Goal: Contribute content: Add original content to the website for others to see

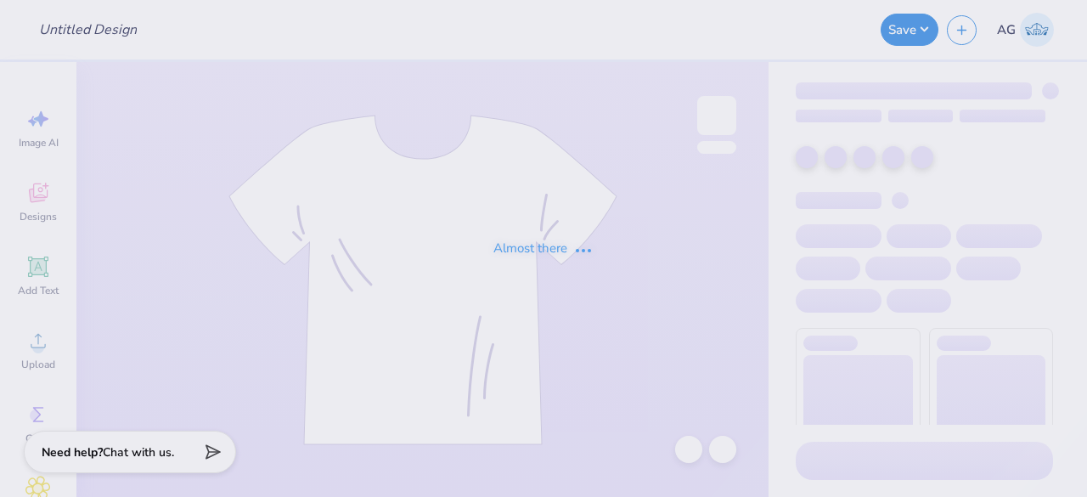
type input "Crewnecks for Sigma Tau Gamma"
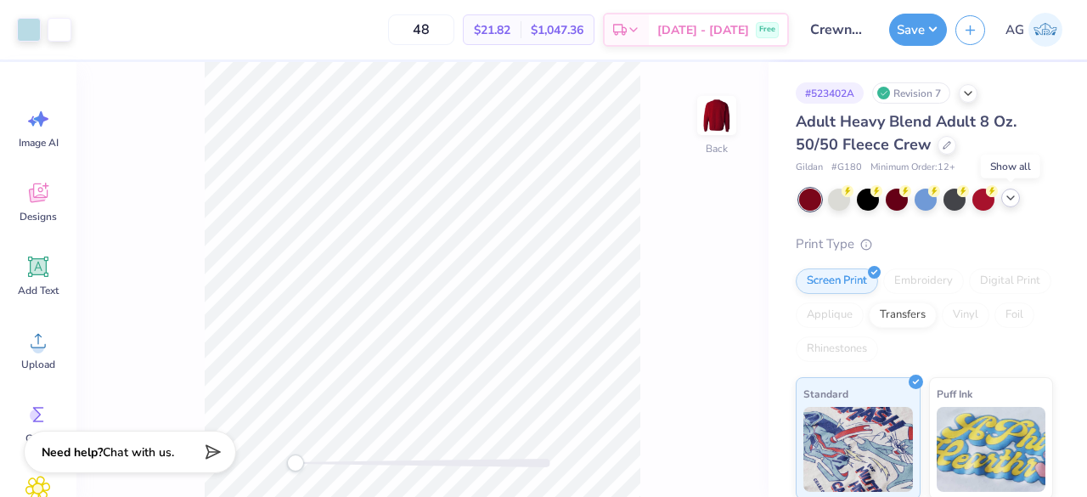
click at [1012, 201] on icon at bounding box center [1011, 198] width 14 height 14
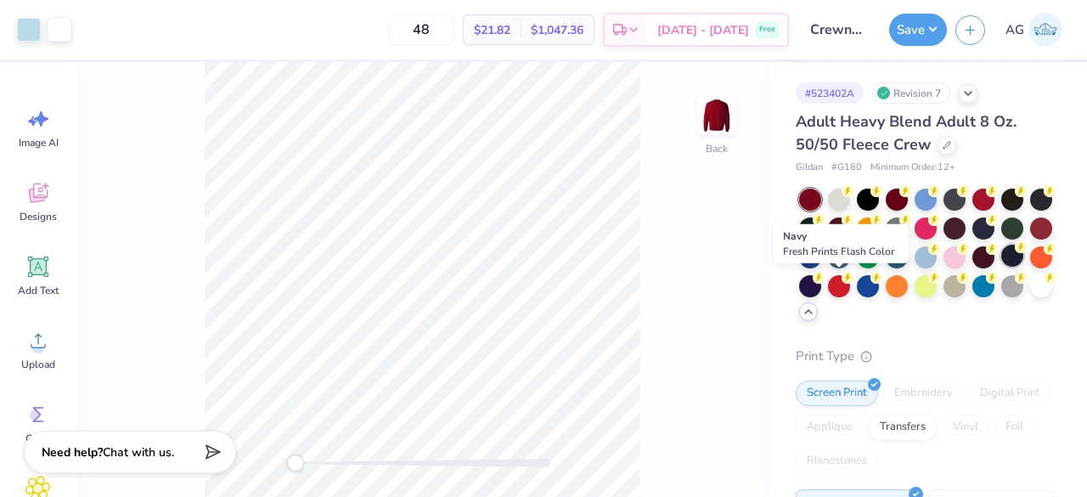
click at [1001, 267] on div at bounding box center [1012, 256] width 22 height 22
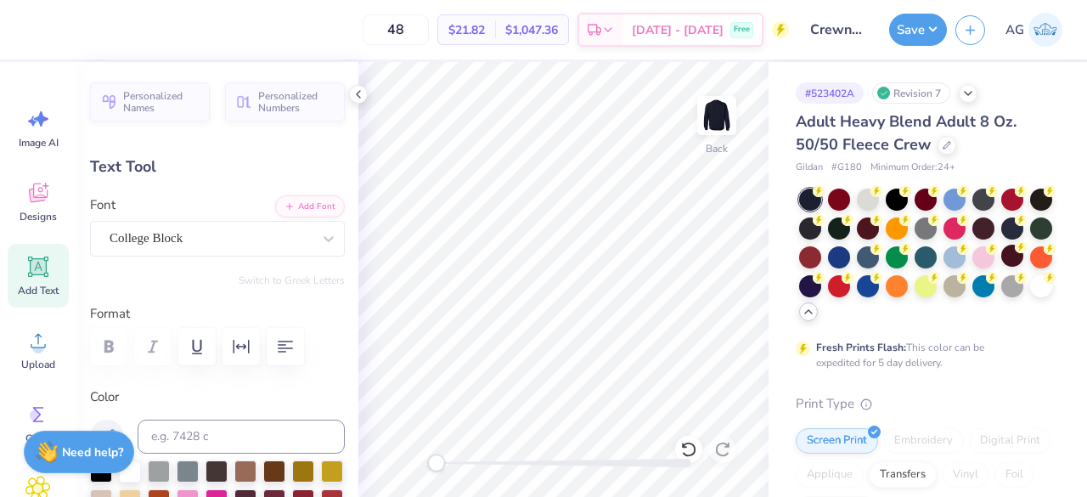
scroll to position [14, 2]
paste textarea "Part [GEOGRAPHIC_DATA]"
type textarea "Part [GEOGRAPHIC_DATA]"
type input "9.74"
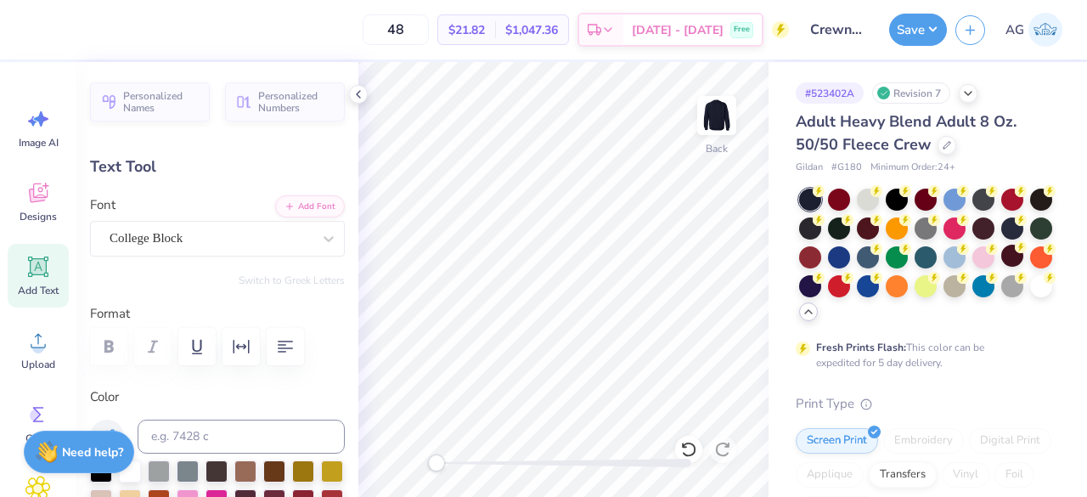
scroll to position [14, 3]
type textarea "[GEOGRAPHIC_DATA]"
click at [362, 94] on icon at bounding box center [359, 94] width 14 height 14
type input "7.87"
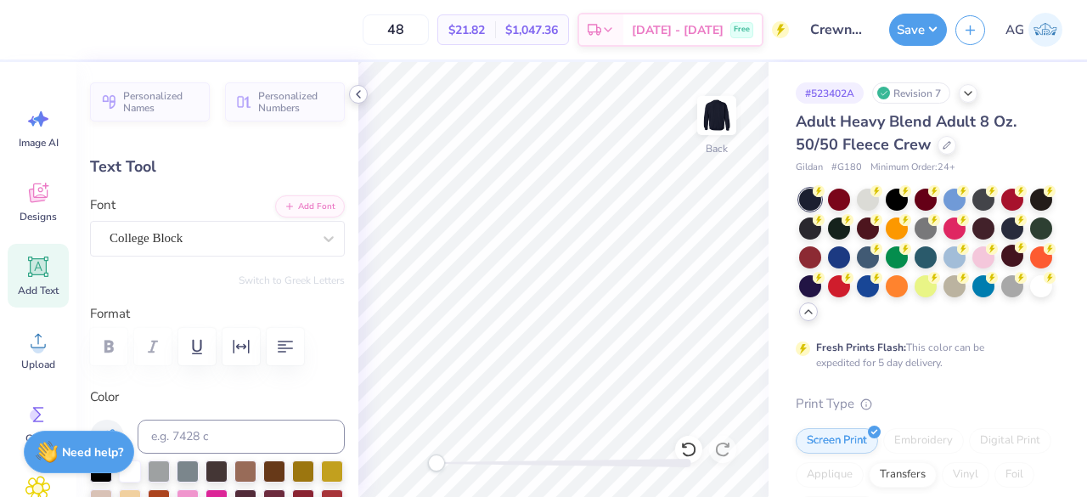
type textarea "[GEOGRAPHIC_DATA]"
click at [910, 30] on button "Save" at bounding box center [918, 27] width 58 height 32
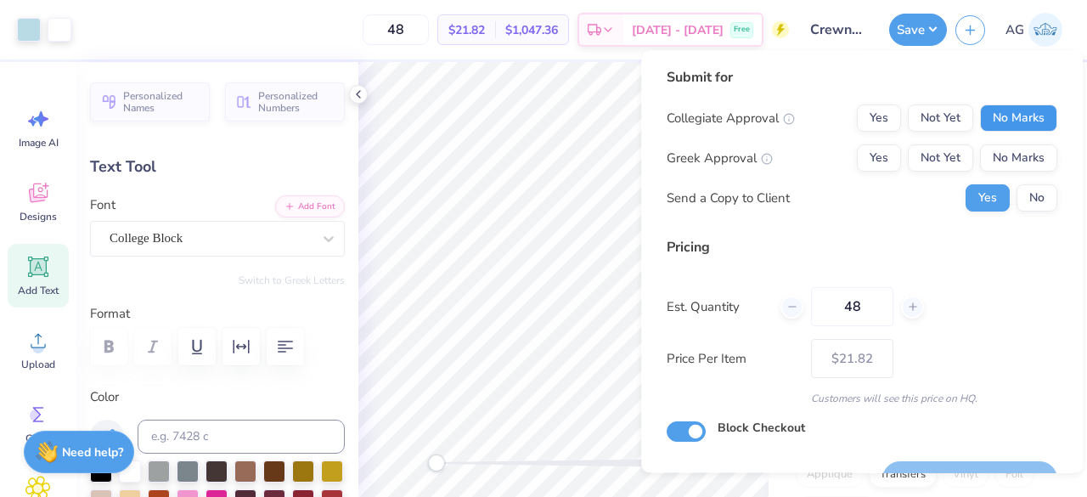
click at [997, 117] on button "No Marks" at bounding box center [1018, 117] width 77 height 27
click at [674, 435] on input "Block Checkout" at bounding box center [686, 432] width 39 height 20
click at [700, 432] on input "Block Checkout" at bounding box center [686, 432] width 39 height 20
checkbox input "true"
click at [863, 164] on button "Yes" at bounding box center [879, 157] width 44 height 27
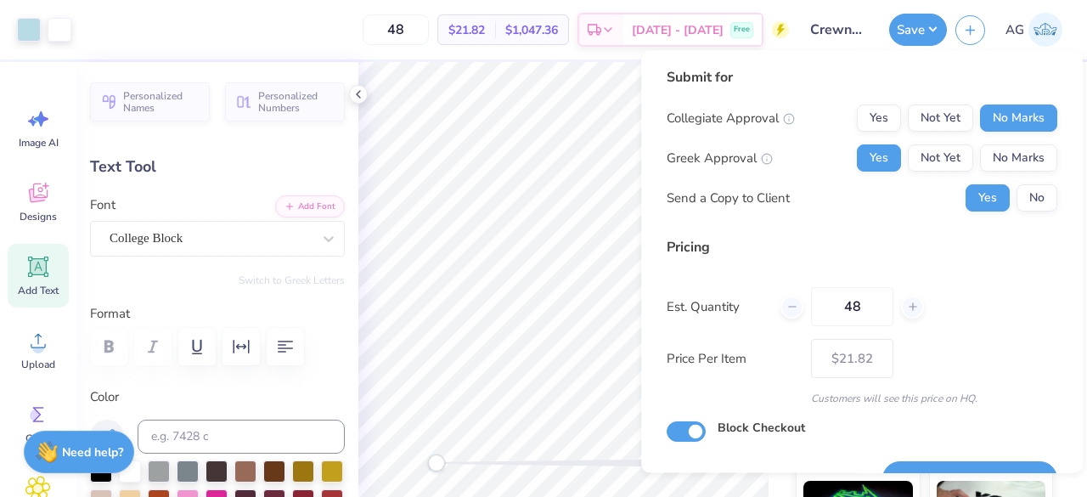
scroll to position [39, 0]
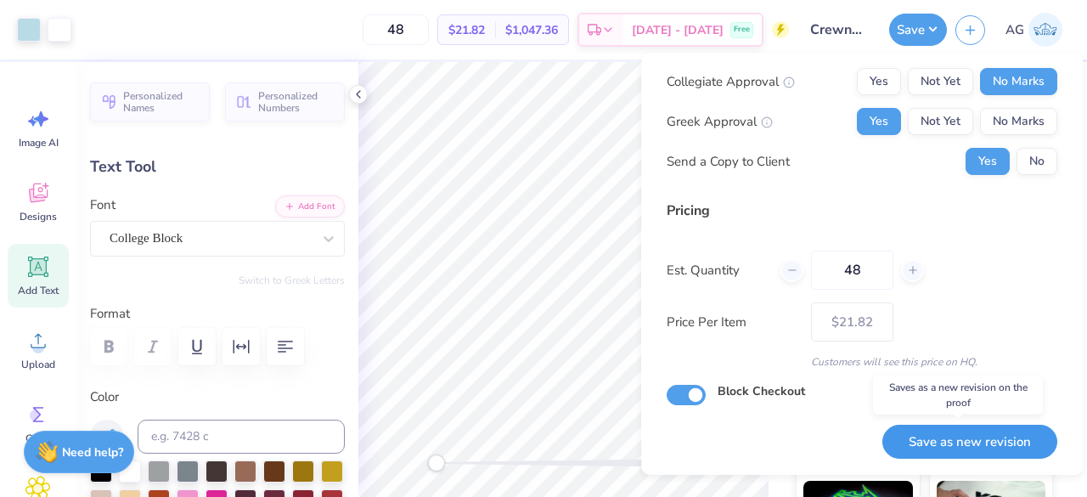
click at [972, 439] on button "Save as new revision" at bounding box center [969, 442] width 175 height 35
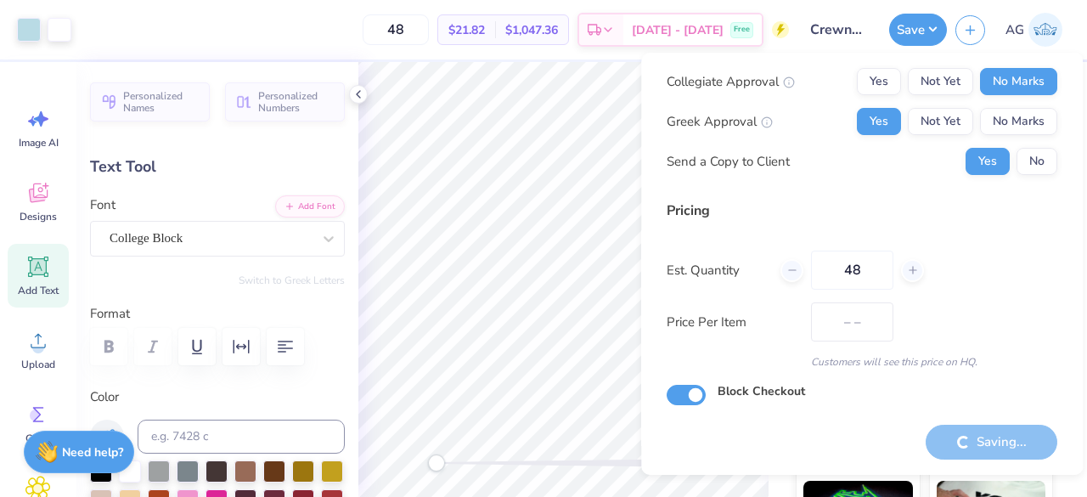
type input "$21.82"
